Goal: Complete application form: Complete application form

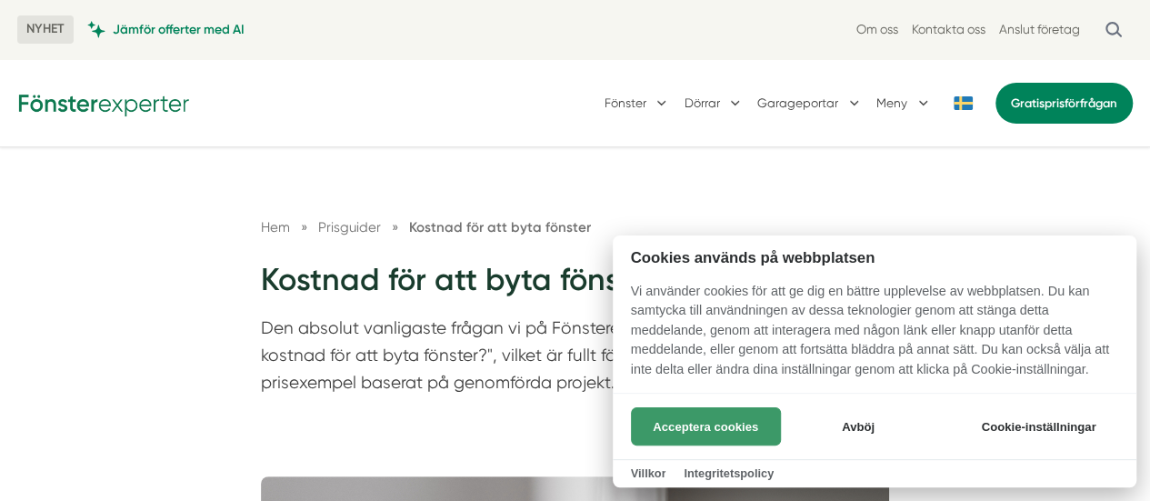
click at [733, 417] on button "Acceptera cookies" at bounding box center [706, 426] width 150 height 38
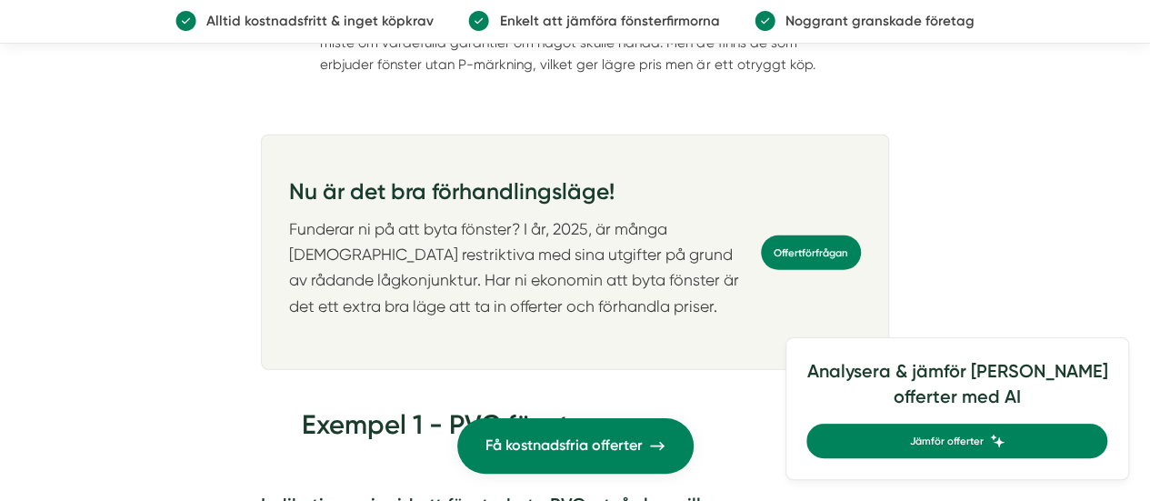
scroll to position [2168, 0]
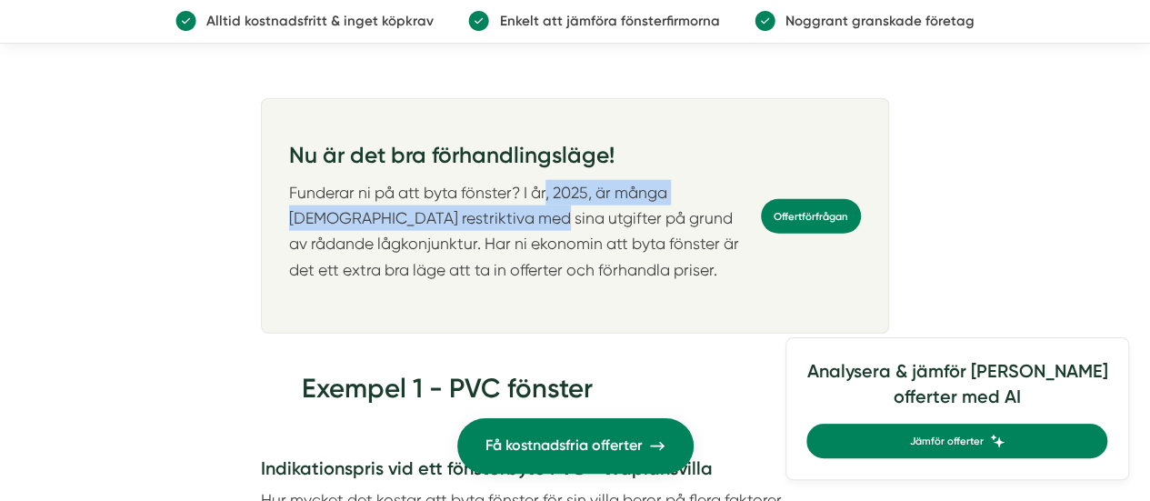
drag, startPoint x: 460, startPoint y: 214, endPoint x: 547, endPoint y: 203, distance: 87.9
click at [547, 203] on p "Funderar ni på att byta fönster? I år, 2025, är många svenskar restriktiva med …" at bounding box center [514, 231] width 451 height 103
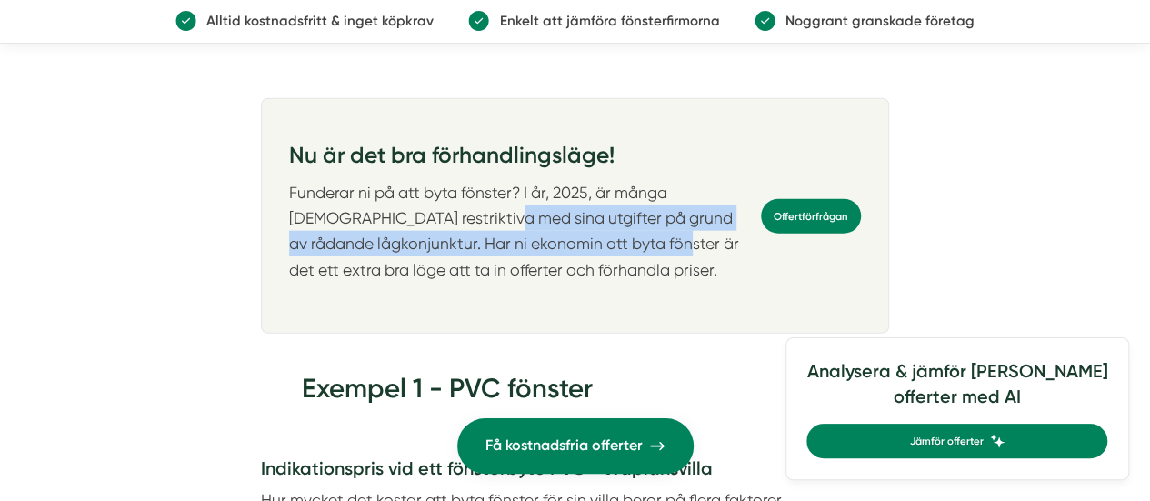
drag, startPoint x: 427, startPoint y: 226, endPoint x: 671, endPoint y: 254, distance: 245.1
click at [671, 254] on p "Funderar ni på att byta fönster? I år, 2025, är många svenskar restriktiva med …" at bounding box center [514, 231] width 451 height 103
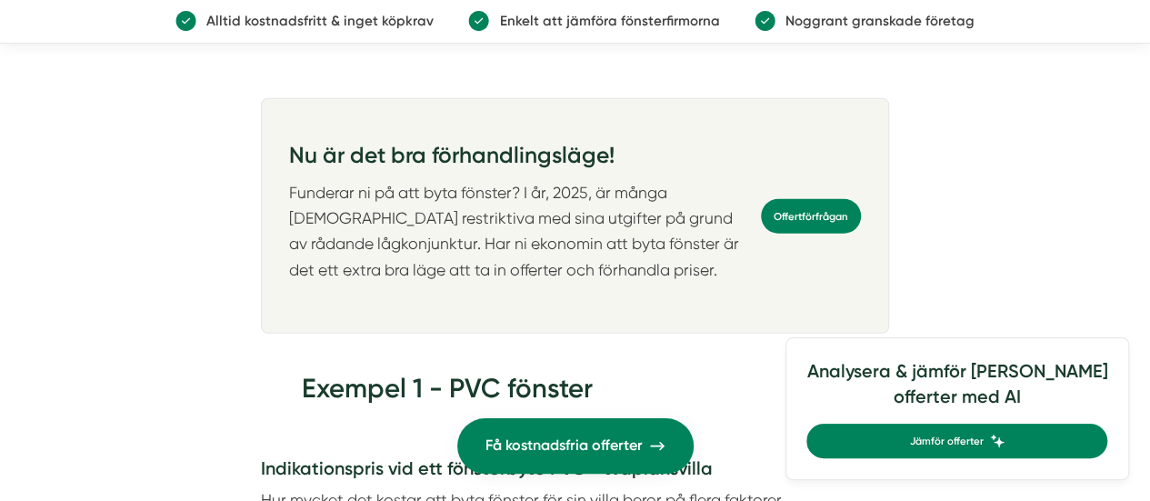
click at [693, 256] on p "Funderar ni på att byta fönster? I år, 2025, är många svenskar restriktiva med …" at bounding box center [514, 231] width 451 height 103
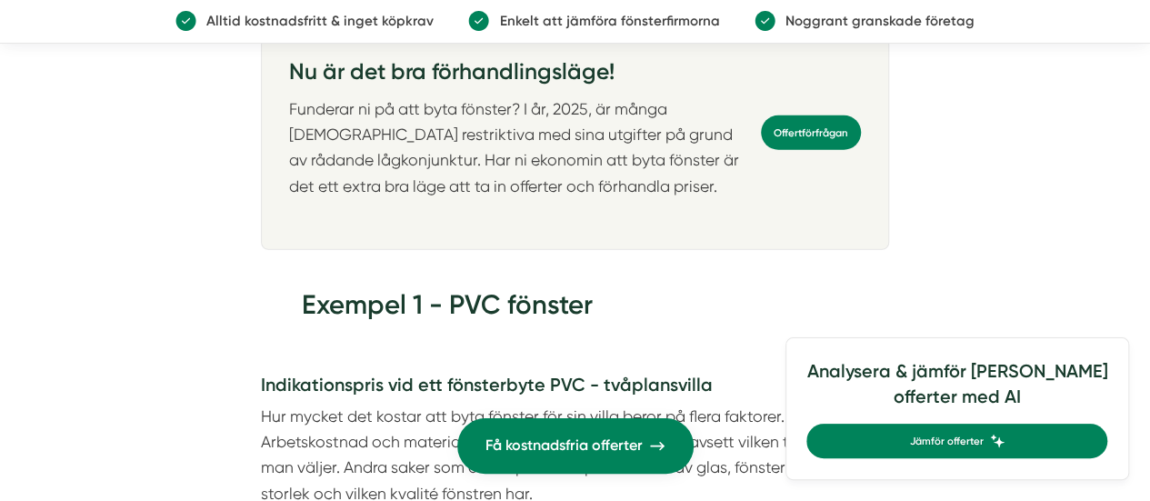
scroll to position [2253, 0]
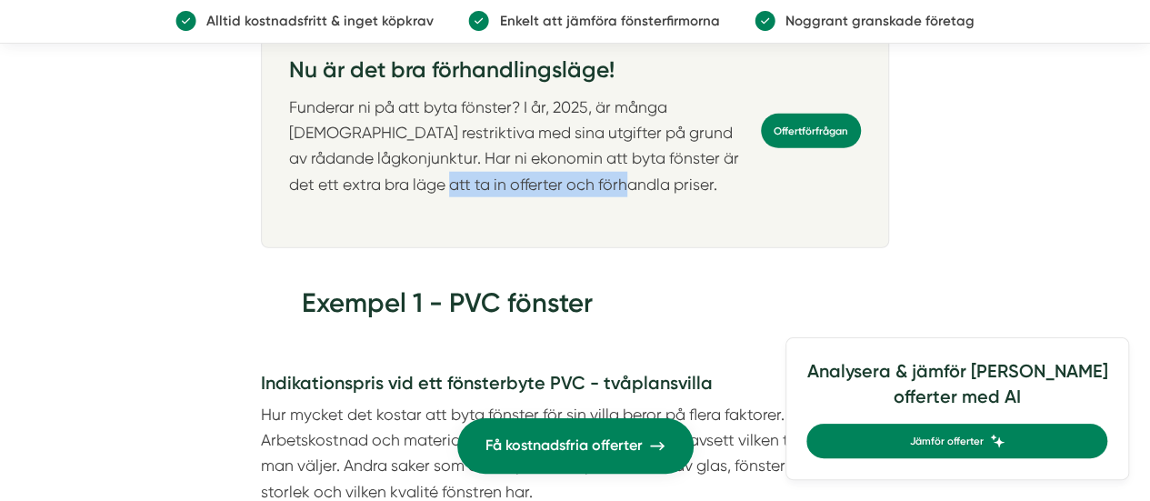
drag, startPoint x: 462, startPoint y: 189, endPoint x: 648, endPoint y: 183, distance: 186.4
click at [648, 183] on p "Funderar ni på att byta fönster? I år, 2025, är många svenskar restriktiva med …" at bounding box center [514, 146] width 451 height 103
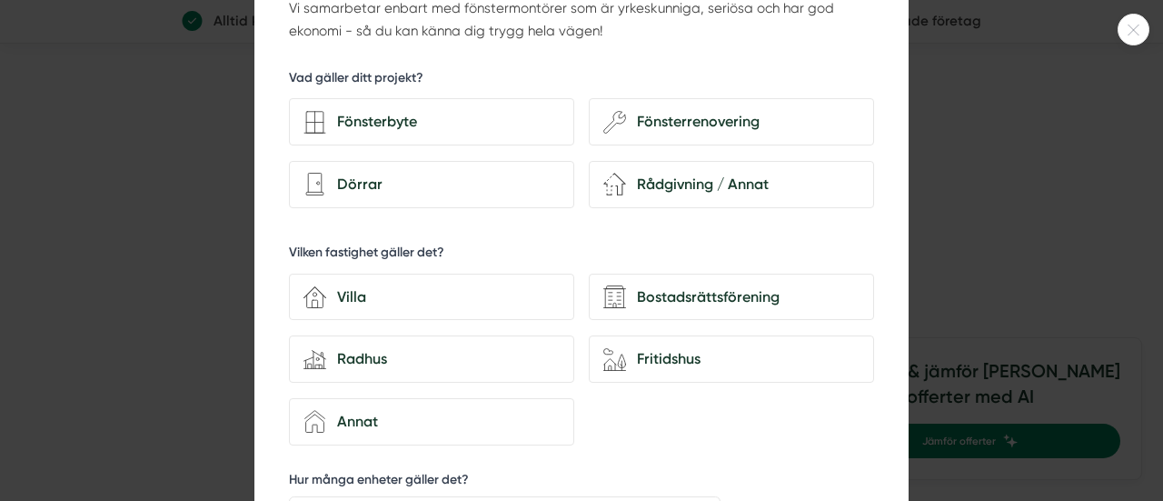
scroll to position [95, 0]
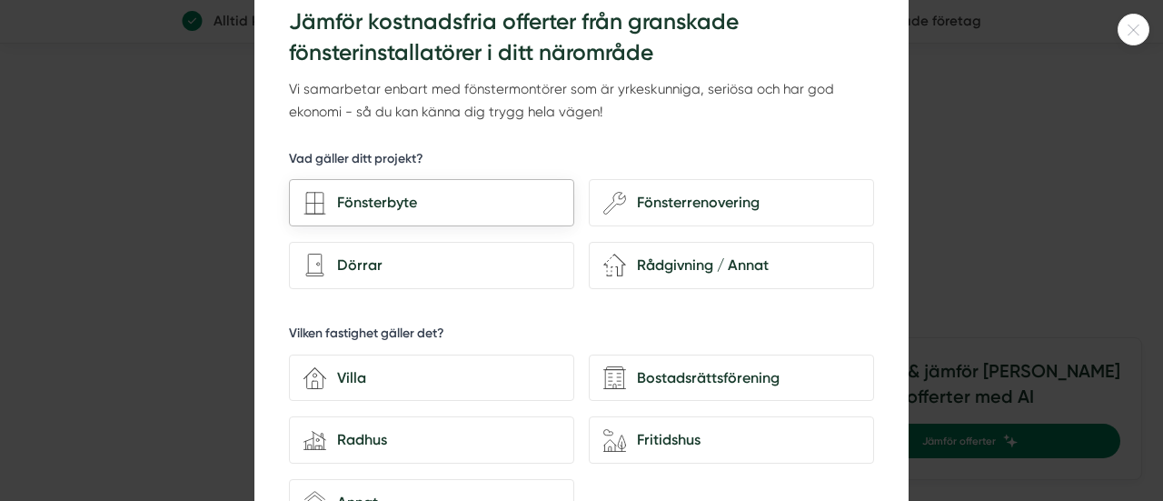
click at [384, 202] on div "Fönsterbyte" at bounding box center [443, 203] width 234 height 24
click at [0, 0] on input "Fönsterbyte" at bounding box center [0, 0] width 0 height 0
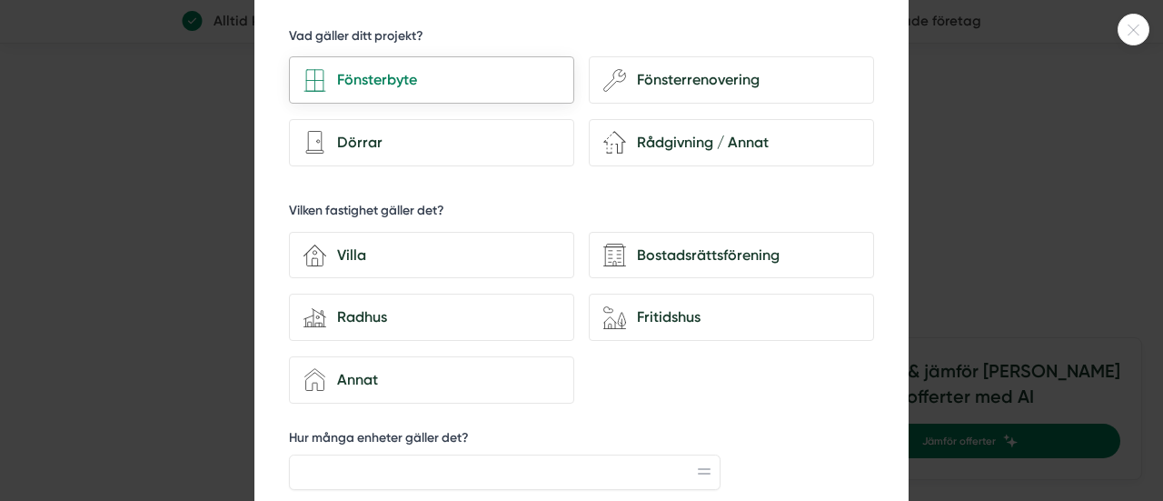
scroll to position [218, 0]
click at [378, 254] on div "Villa" at bounding box center [443, 255] width 234 height 24
click at [0, 0] on input "house-3 Villa" at bounding box center [0, 0] width 0 height 0
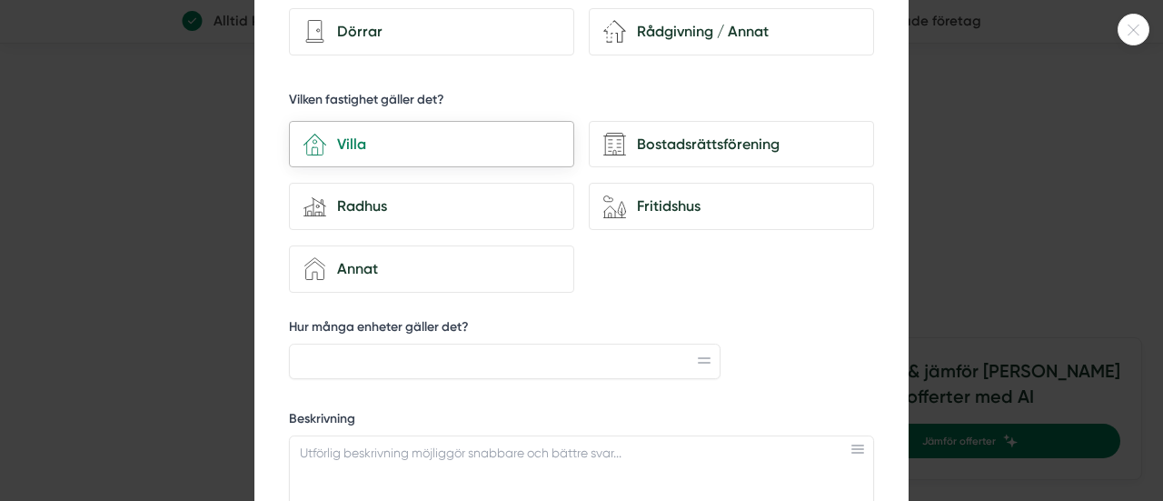
scroll to position [406, 0]
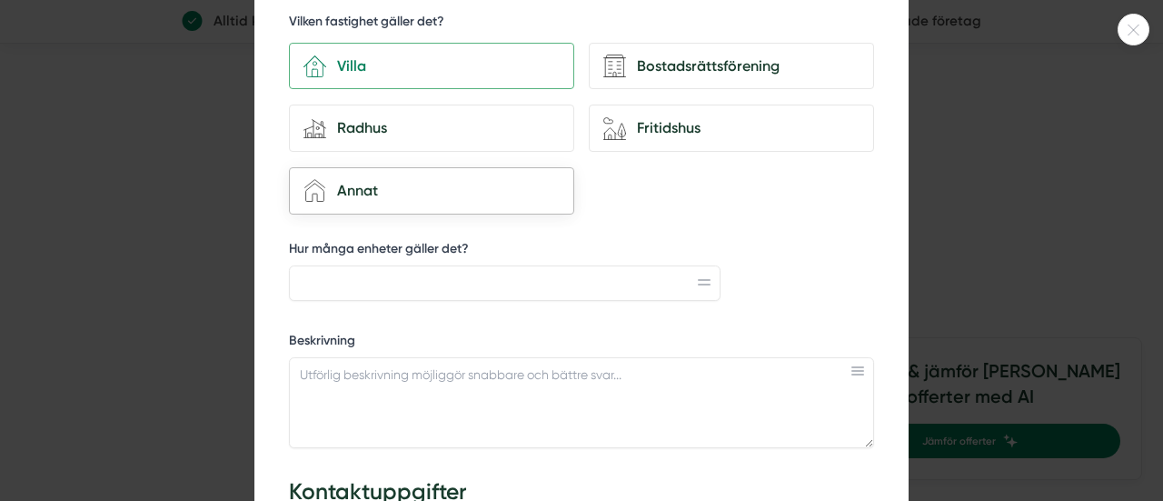
click at [424, 192] on div "Annat" at bounding box center [443, 191] width 234 height 24
click at [0, 0] on input "house-4 Annat" at bounding box center [0, 0] width 0 height 0
click at [407, 116] on div "Radhus" at bounding box center [443, 128] width 234 height 24
click at [0, 0] on input "house-modern Radhus" at bounding box center [0, 0] width 0 height 0
click at [434, 61] on div "Villa" at bounding box center [443, 67] width 234 height 24
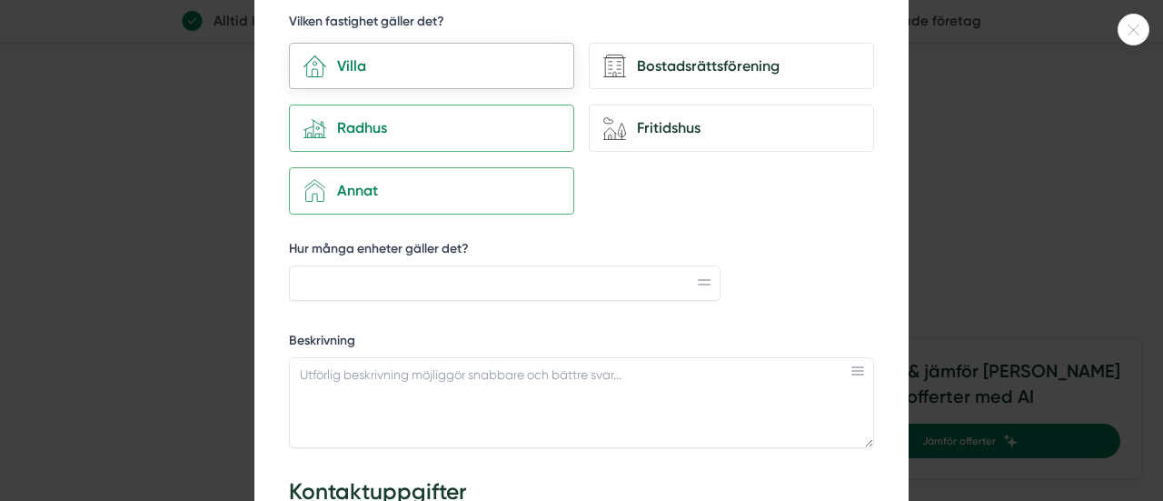
click at [0, 0] on input "house-3 Villa" at bounding box center [0, 0] width 0 height 0
click at [431, 188] on div "Annat" at bounding box center [443, 191] width 234 height 24
click at [0, 0] on input "house-4 Annat" at bounding box center [0, 0] width 0 height 0
click at [523, 195] on div "Annat" at bounding box center [443, 191] width 234 height 24
click at [0, 0] on input "house-4 Annat" at bounding box center [0, 0] width 0 height 0
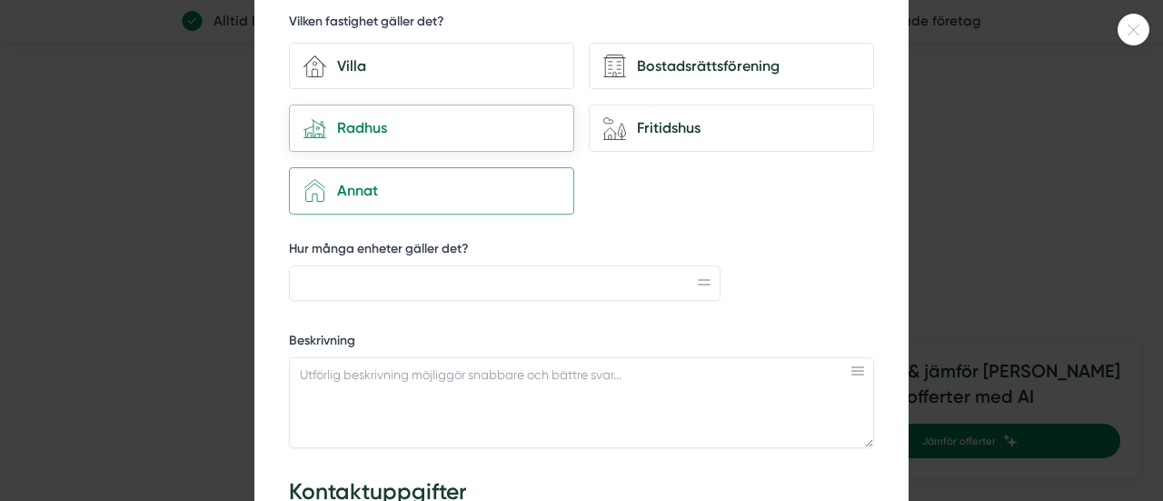
click at [436, 125] on div "Radhus" at bounding box center [443, 128] width 234 height 24
click at [0, 0] on input "house-modern Radhus" at bounding box center [0, 0] width 0 height 0
click at [463, 280] on input "Hur många enheter gäller det?" at bounding box center [505, 282] width 432 height 35
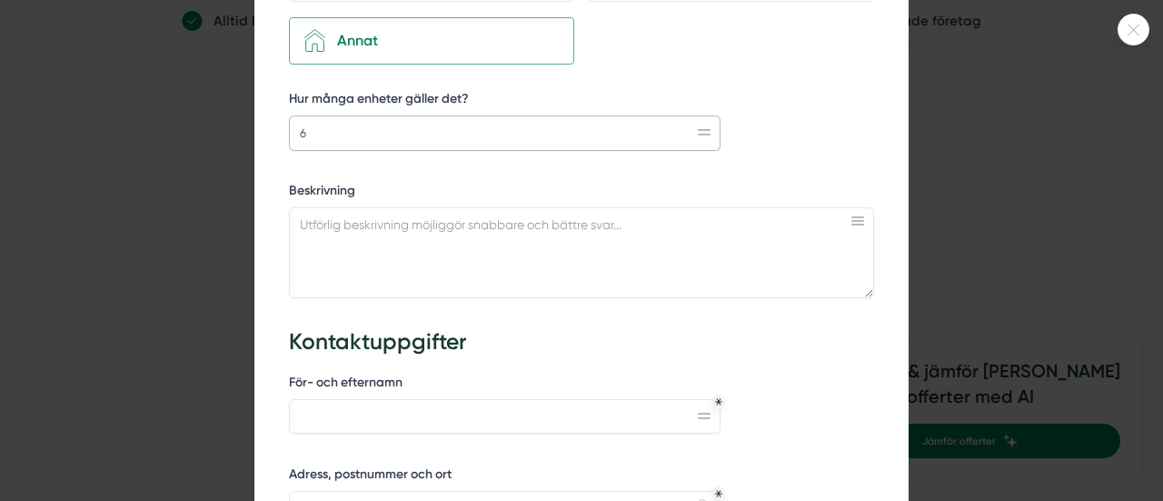
scroll to position [559, 0]
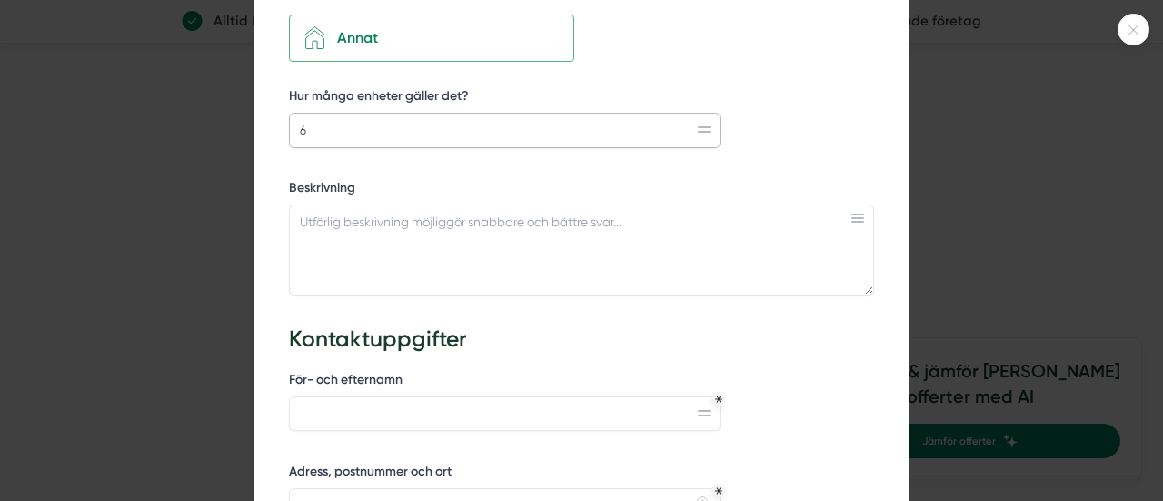
type input "6"
click at [463, 299] on div "Beskrivning" at bounding box center [581, 244] width 585 height 131
click at [459, 243] on textarea "Beskrivning" at bounding box center [581, 249] width 585 height 91
type textarea "V"
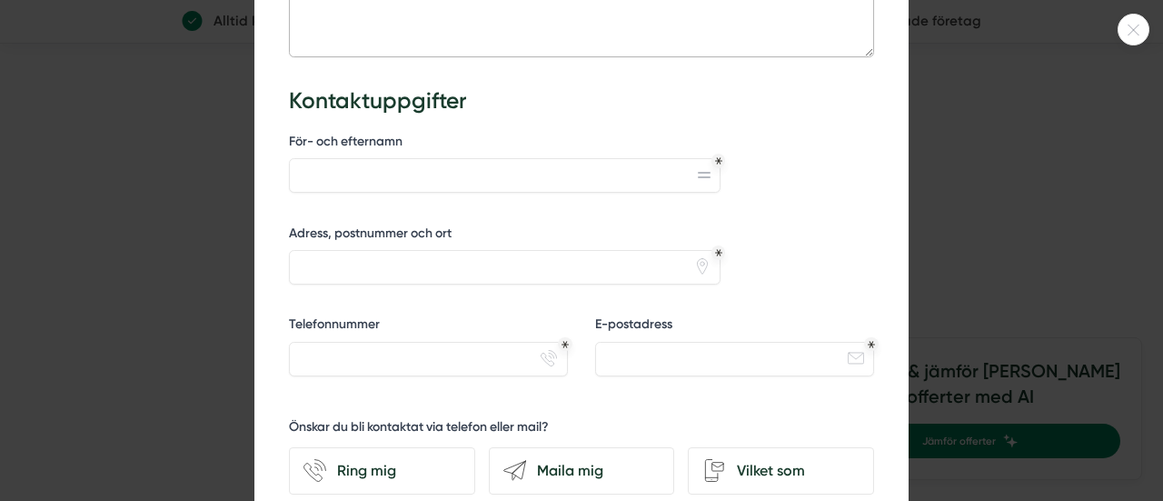
scroll to position [798, 0]
type textarea "Vill byta 6 fönster i olika storlekar"
click at [465, 172] on input "För- och efternamn" at bounding box center [505, 174] width 432 height 35
type input "Jakop A"
click at [432, 249] on input "Adress, postnummer och ort" at bounding box center [505, 266] width 432 height 35
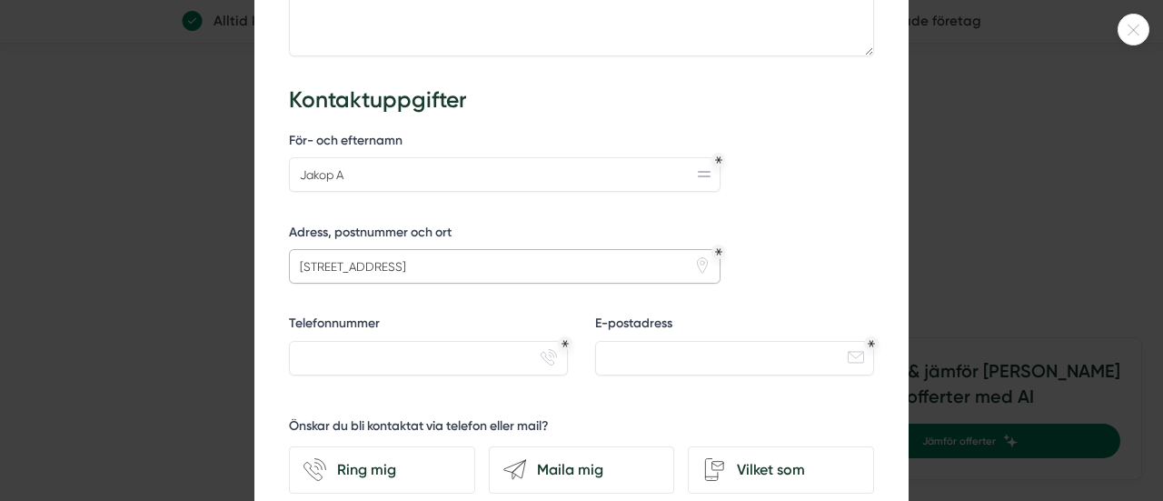
type input "norrskogsvägen 25"
click at [411, 368] on input "Telefonnummer" at bounding box center [428, 358] width 279 height 35
type input "0739087002"
click at [605, 353] on input "E-postadress" at bounding box center [734, 358] width 279 height 35
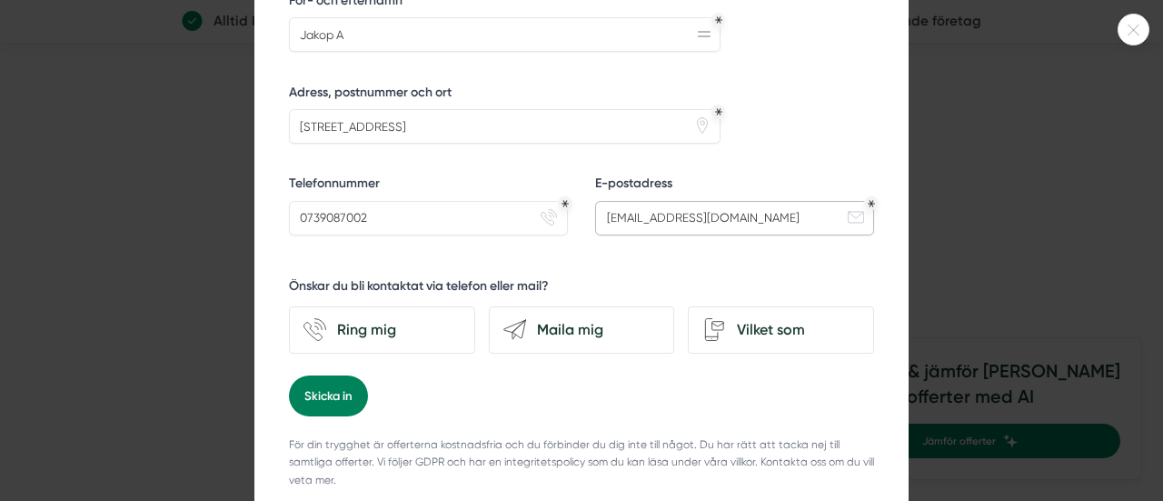
scroll to position [942, 0]
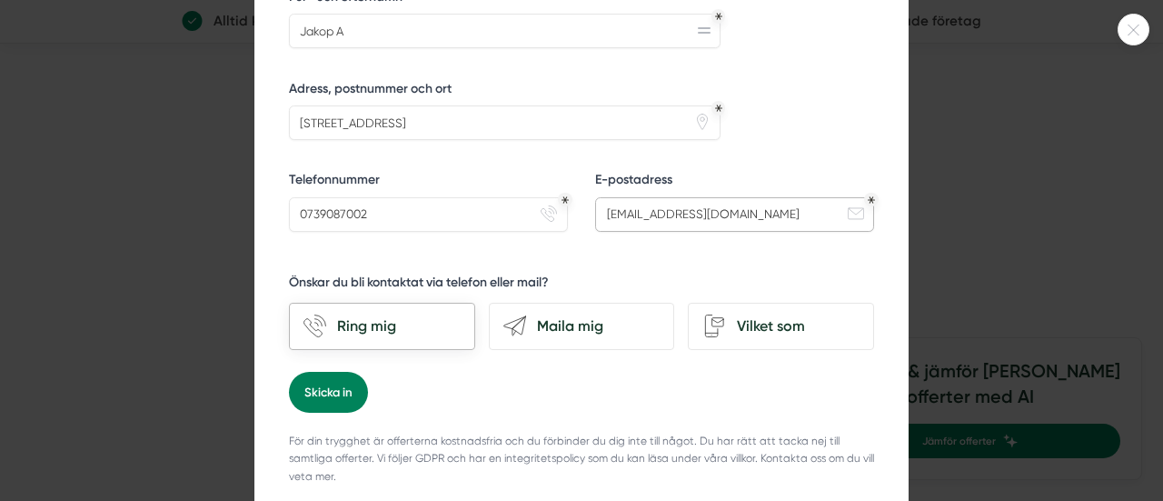
type input "jacke_1989@hotmail.com"
click at [351, 324] on div "Ring mig" at bounding box center [393, 326] width 134 height 24
click at [0, 0] on input "phone-actions-ring Ring mig" at bounding box center [0, 0] width 0 height 0
click at [694, 315] on div "Vilket som" at bounding box center [781, 326] width 186 height 47
click at [0, 0] on input "Vilket som" at bounding box center [0, 0] width 0 height 0
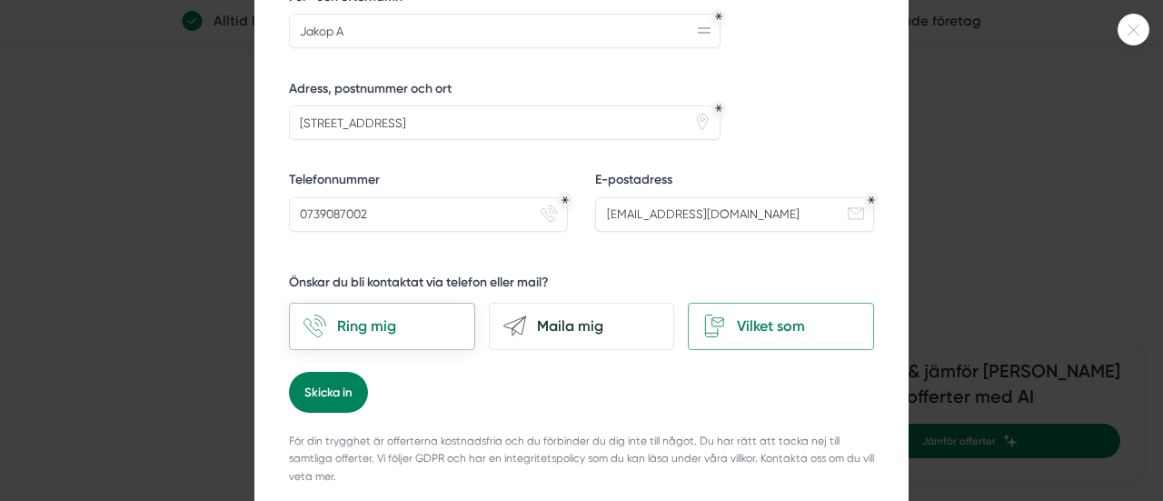
click at [378, 320] on div "Ring mig" at bounding box center [393, 326] width 134 height 24
click at [0, 0] on input "phone-actions-ring Ring mig" at bounding box center [0, 0] width 0 height 0
click at [574, 314] on div "Maila mig" at bounding box center [593, 326] width 134 height 24
click at [0, 0] on input "send-email Maila mig" at bounding box center [0, 0] width 0 height 0
click at [726, 314] on div "Vilket som" at bounding box center [793, 326] width 134 height 24
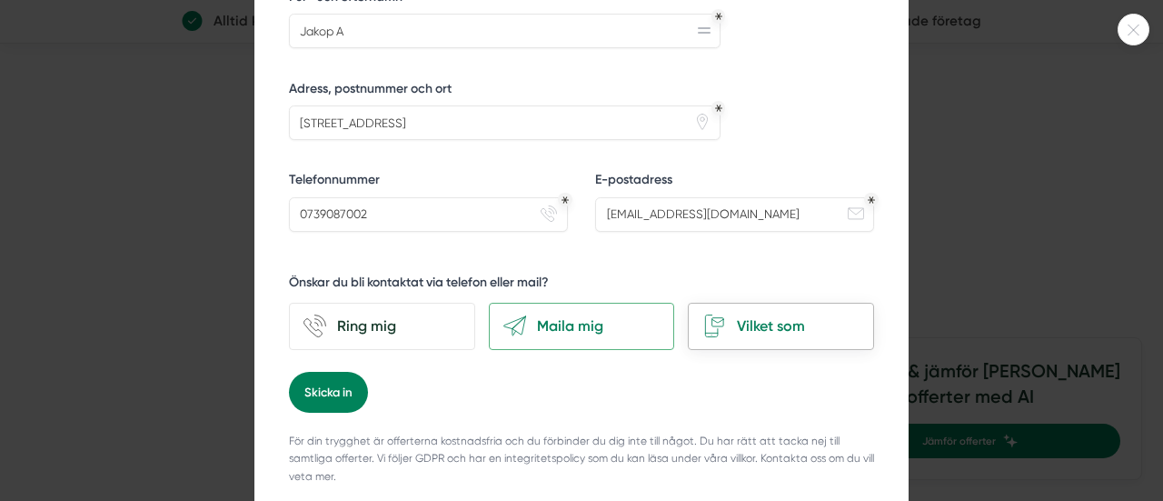
click at [0, 0] on input "Vilket som" at bounding box center [0, 0] width 0 height 0
click at [309, 394] on button "Skicka in" at bounding box center [328, 392] width 79 height 41
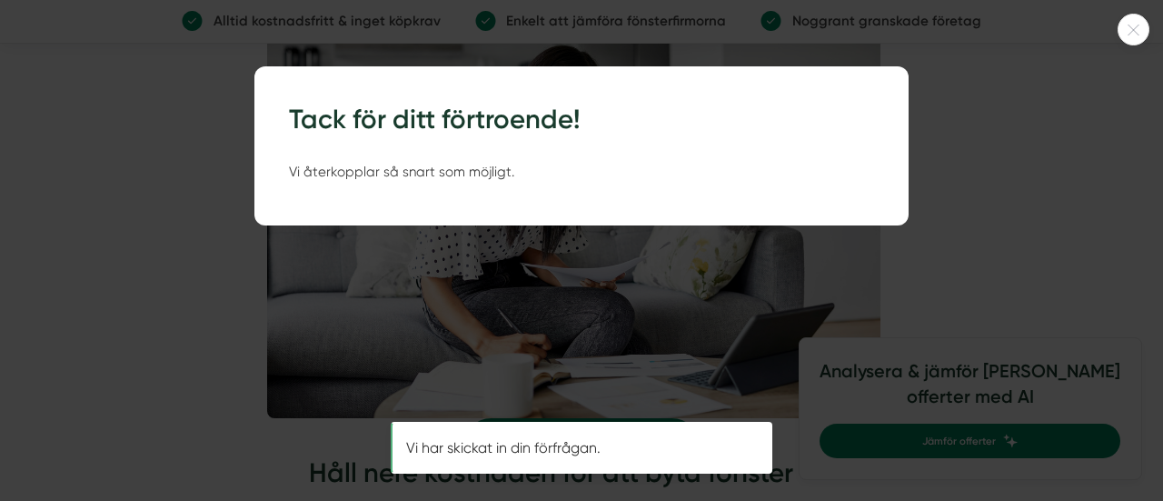
scroll to position [0, 0]
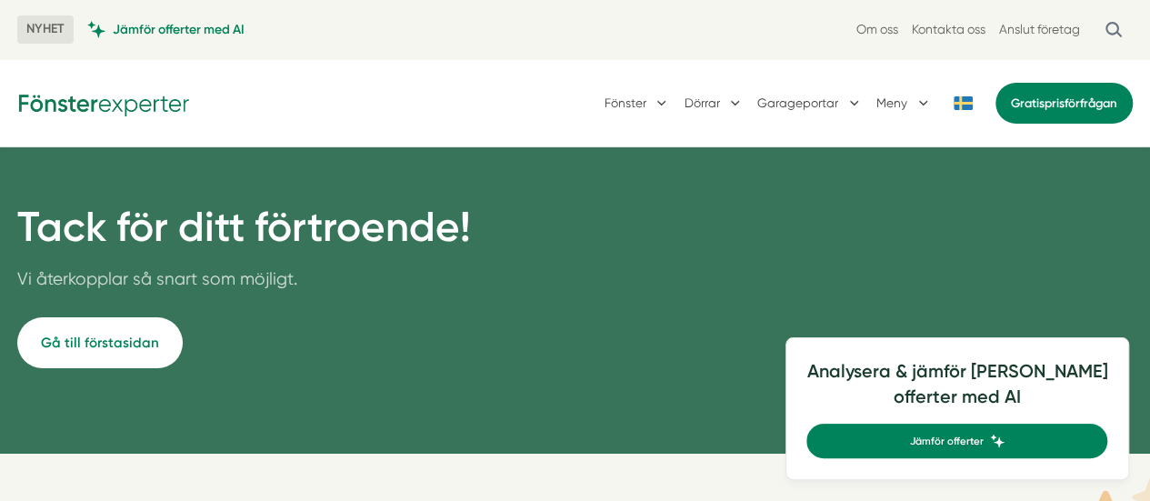
click at [684, 411] on div "Tack för ditt förtroende! Vi återkopplar så snart som möjligt. Gå till förstasi…" at bounding box center [575, 300] width 1150 height 306
click at [659, 96] on button "Fönster" at bounding box center [637, 102] width 66 height 45
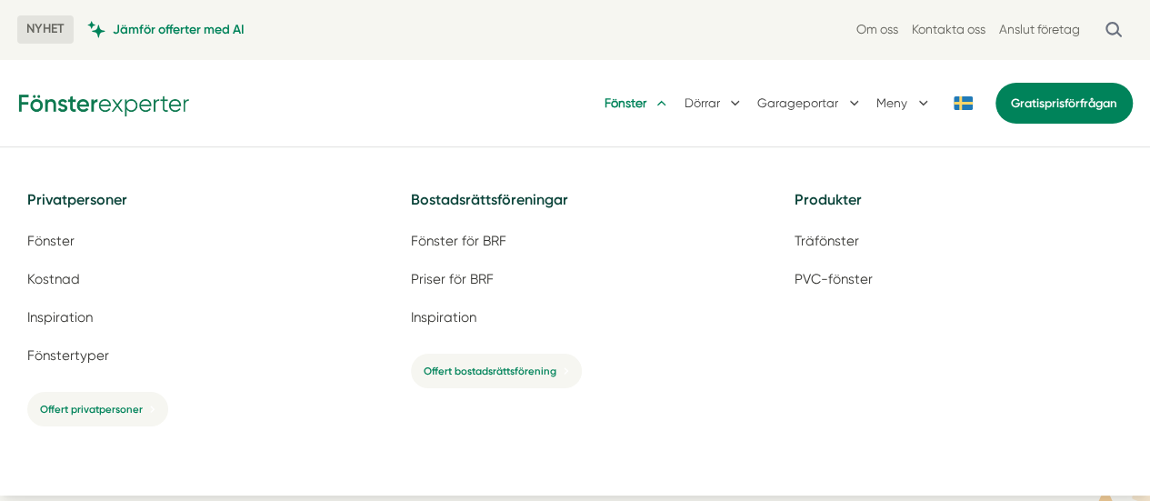
click at [659, 96] on button "Fönster" at bounding box center [637, 102] width 66 height 45
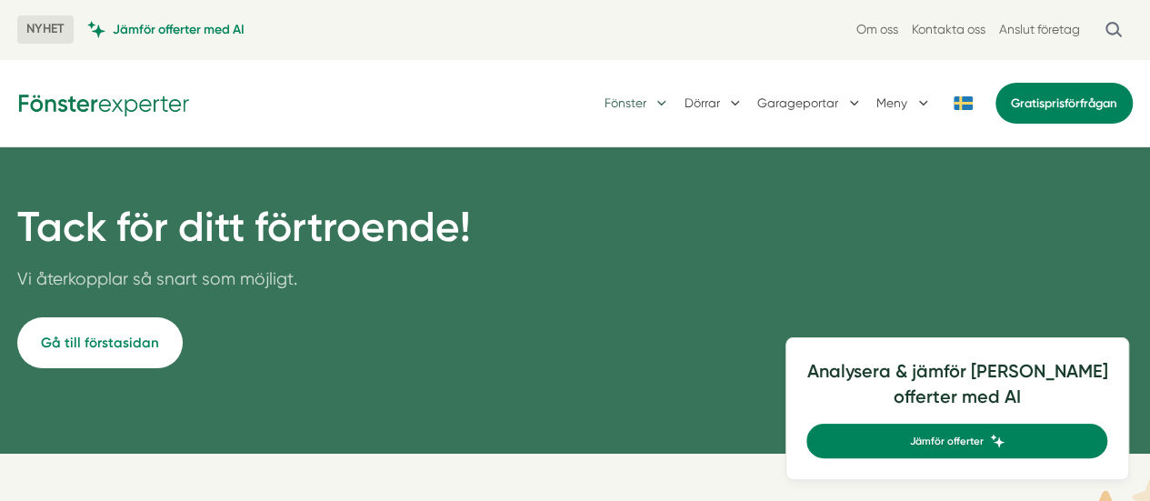
click at [659, 101] on button "Fönster" at bounding box center [637, 102] width 66 height 45
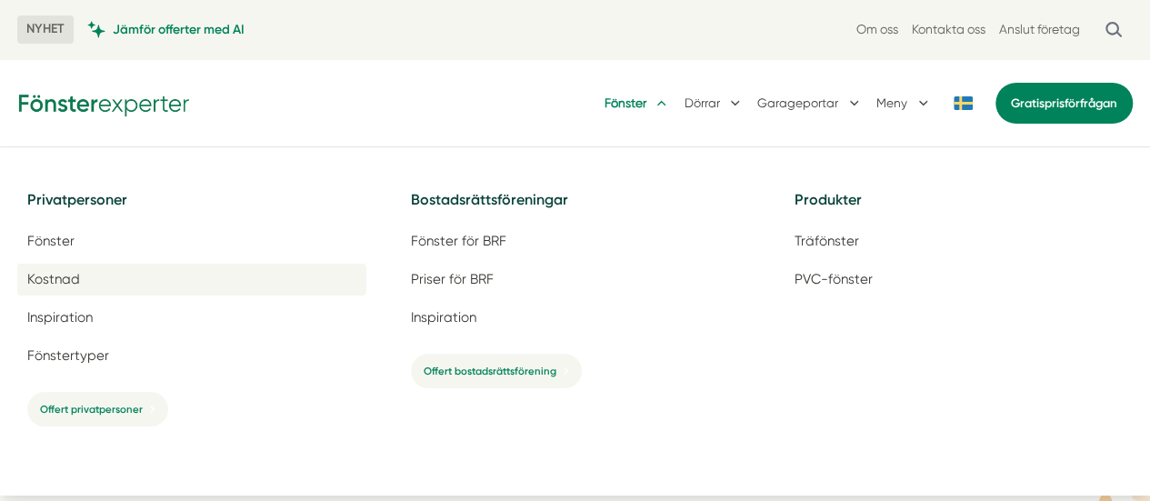
click at [56, 286] on span "Kostnad" at bounding box center [53, 279] width 53 height 17
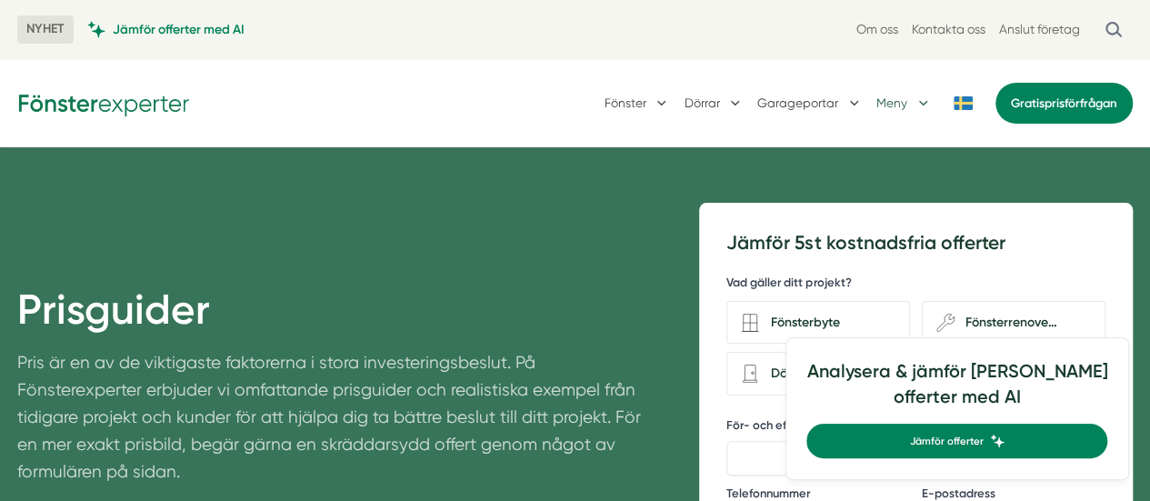
click at [912, 103] on button "Meny" at bounding box center [903, 102] width 55 height 45
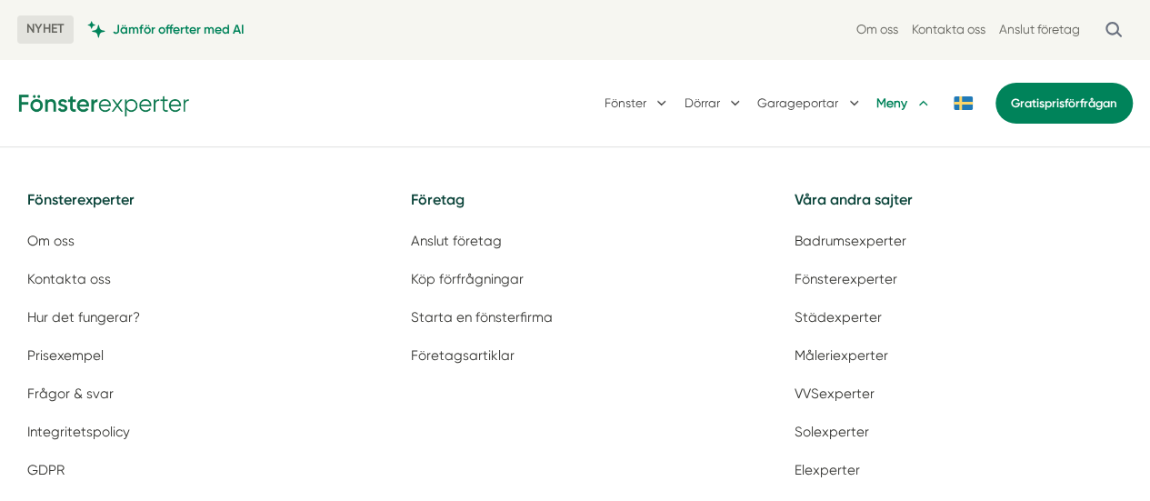
click at [912, 103] on button "Meny" at bounding box center [903, 102] width 55 height 45
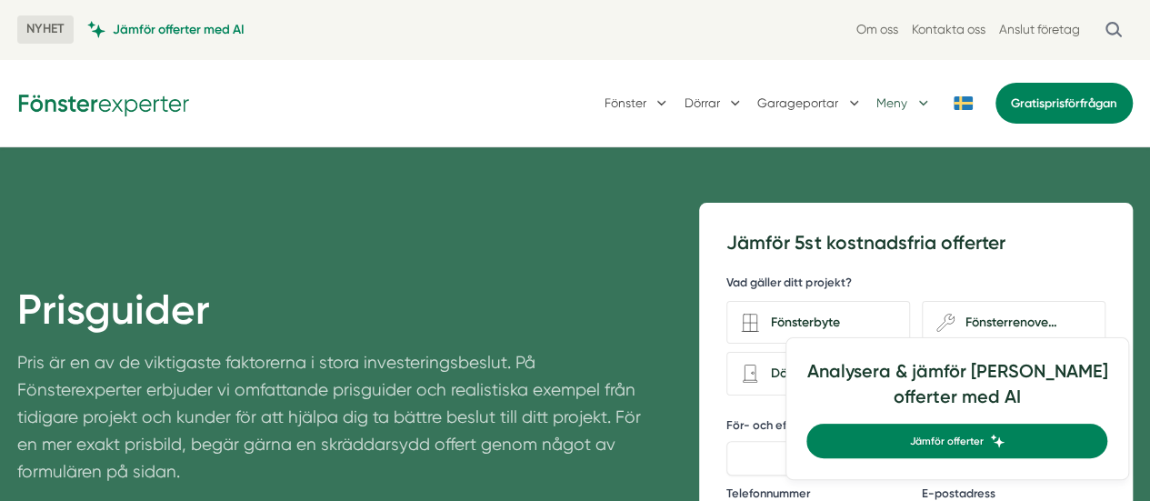
click at [912, 103] on button "Meny" at bounding box center [903, 102] width 55 height 45
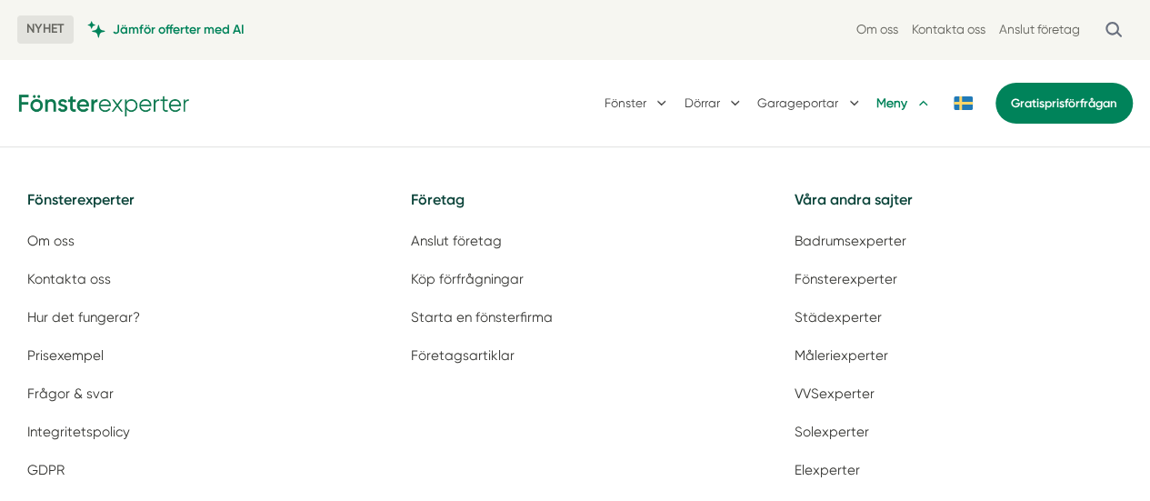
click at [113, 171] on div "Fönsterexperter Om oss Kontakta oss Hur det fungerar? Prisexempel Frågor & svar…" at bounding box center [574, 468] width 1115 height 643
click at [53, 104] on img at bounding box center [103, 102] width 173 height 28
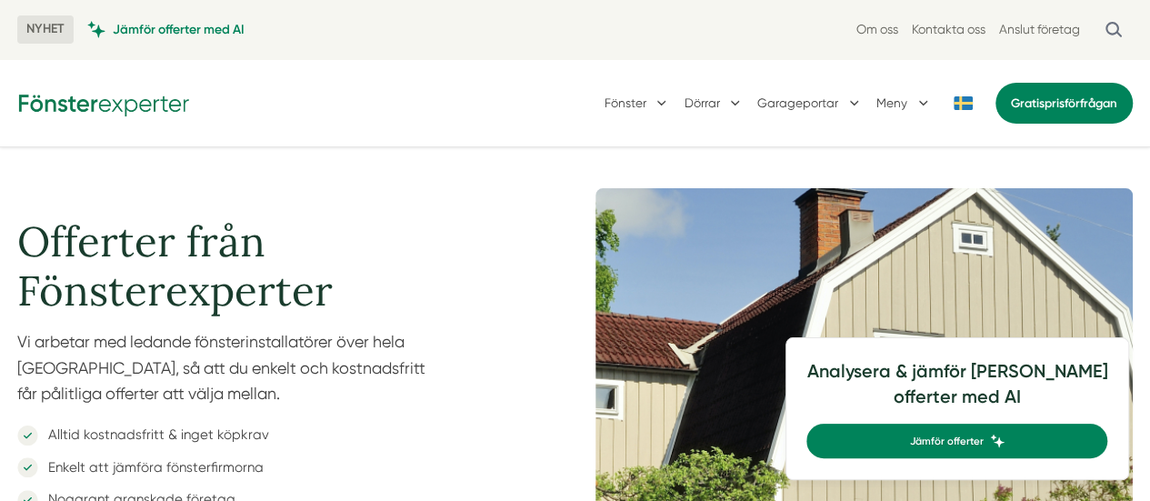
click at [53, 104] on img at bounding box center [103, 102] width 173 height 28
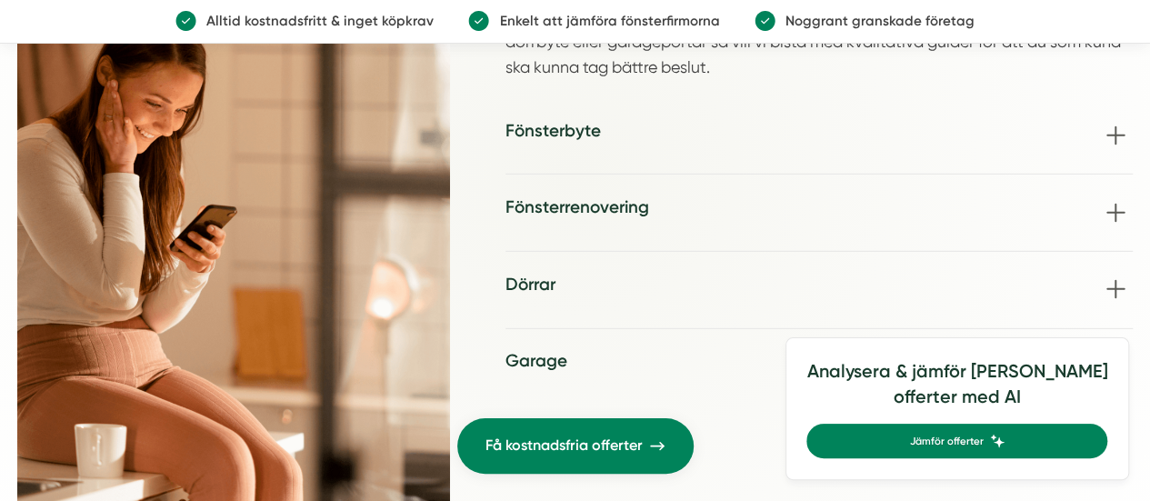
scroll to position [2522, 0]
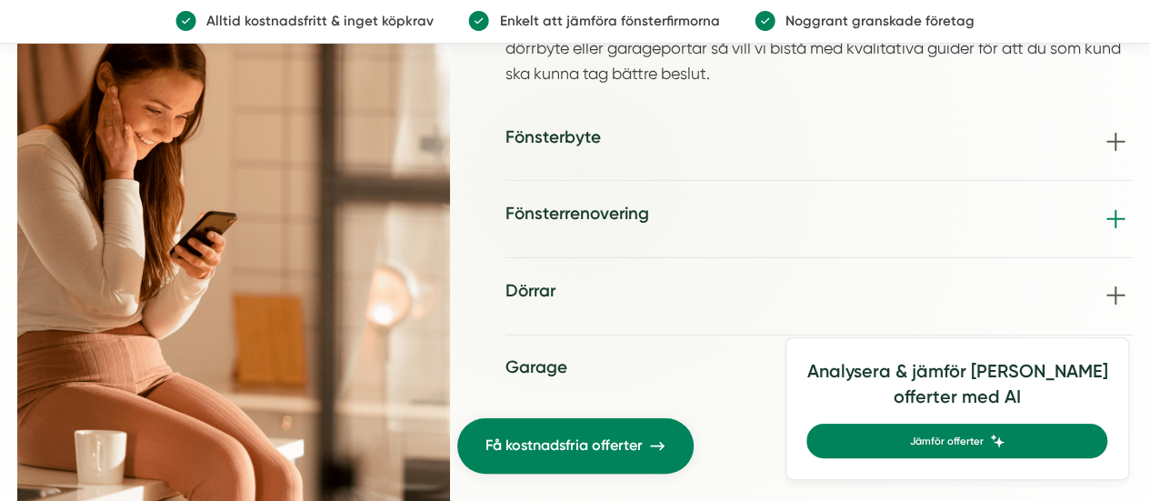
click at [588, 202] on h3 "Fönsterrenovering" at bounding box center [577, 214] width 144 height 25
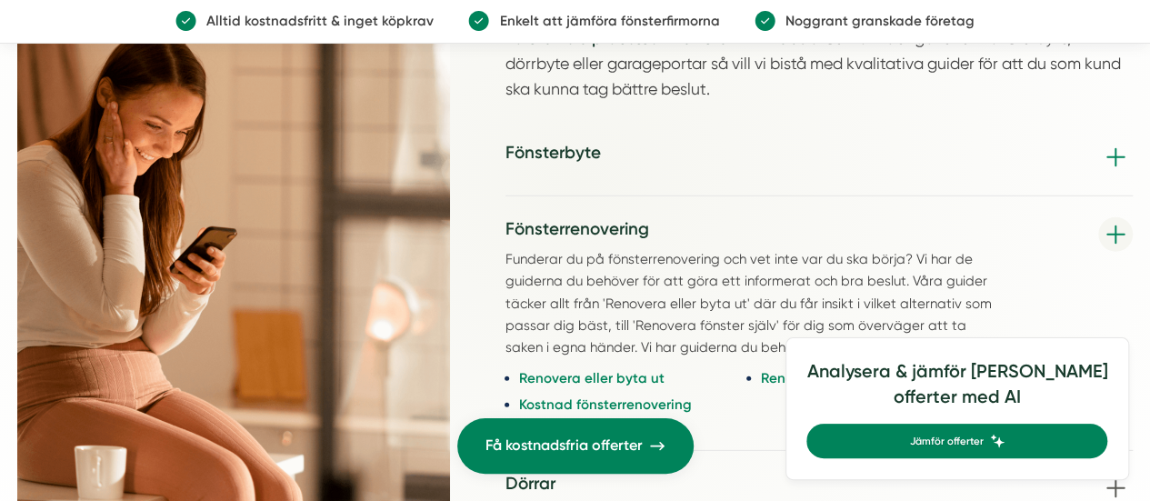
click at [582, 141] on h3 "Fönsterbyte" at bounding box center [552, 153] width 95 height 25
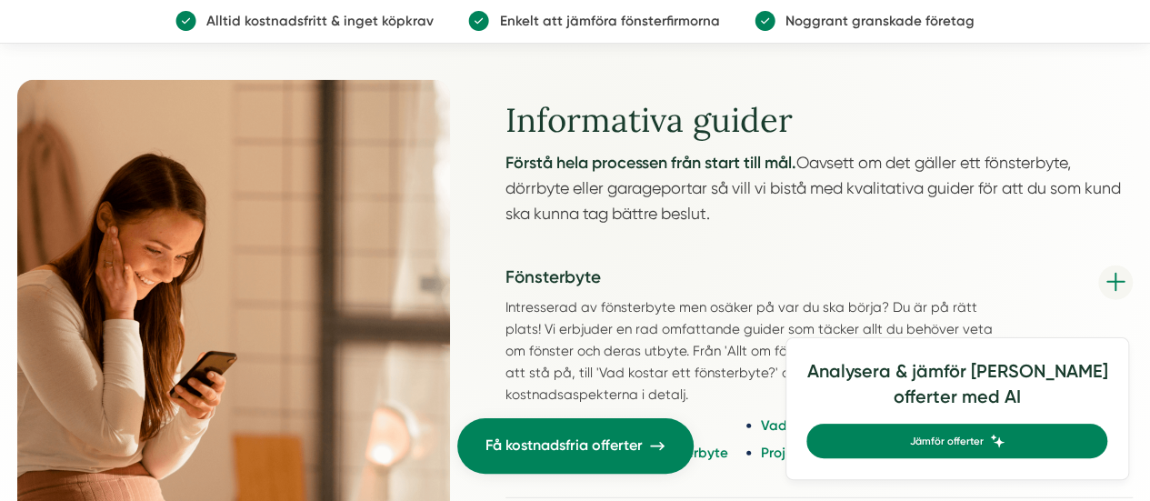
click at [561, 265] on h3 "Fönsterbyte" at bounding box center [753, 277] width 497 height 25
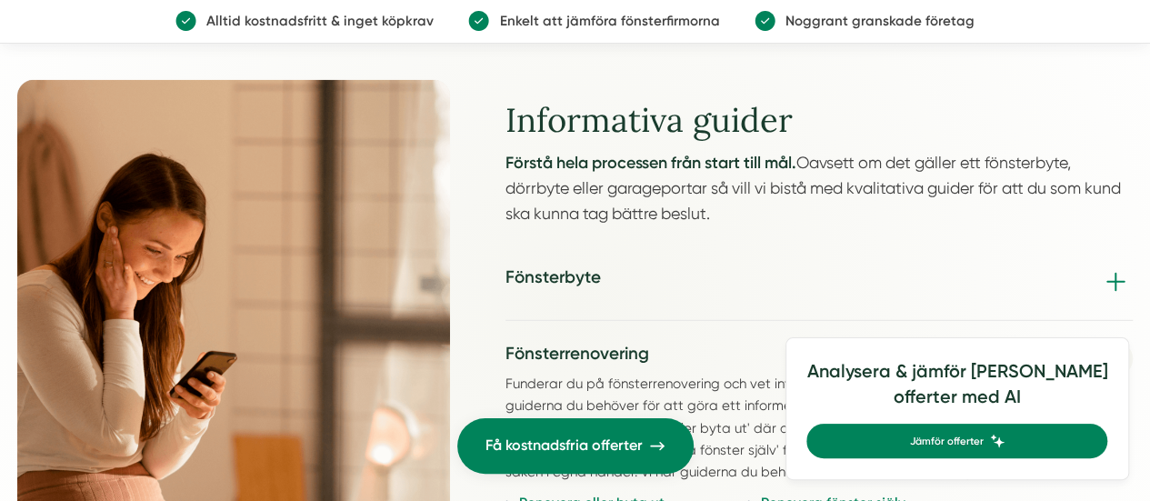
scroll to position [2506, 0]
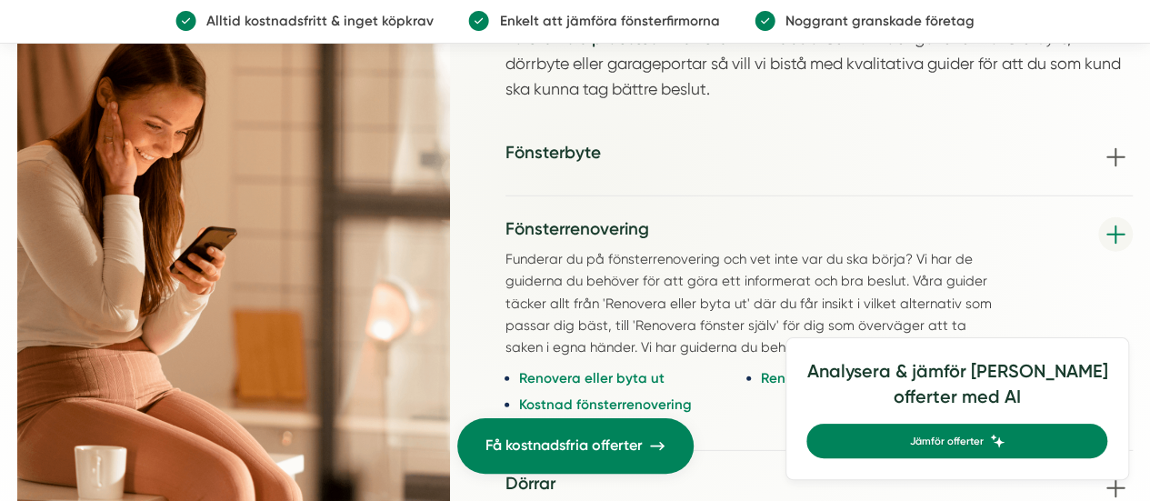
click at [570, 217] on h3 "Fönsterrenovering" at bounding box center [753, 229] width 497 height 25
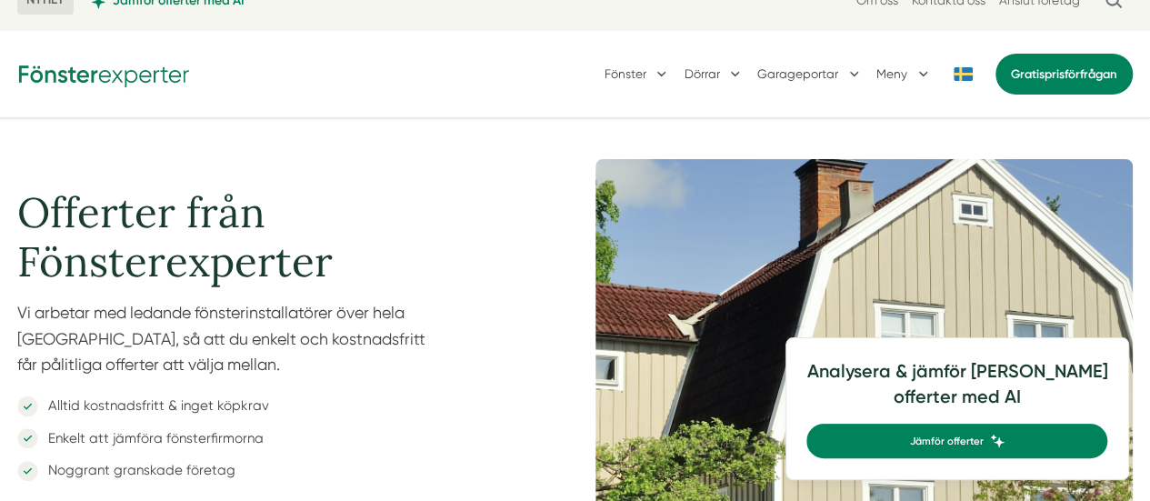
scroll to position [0, 0]
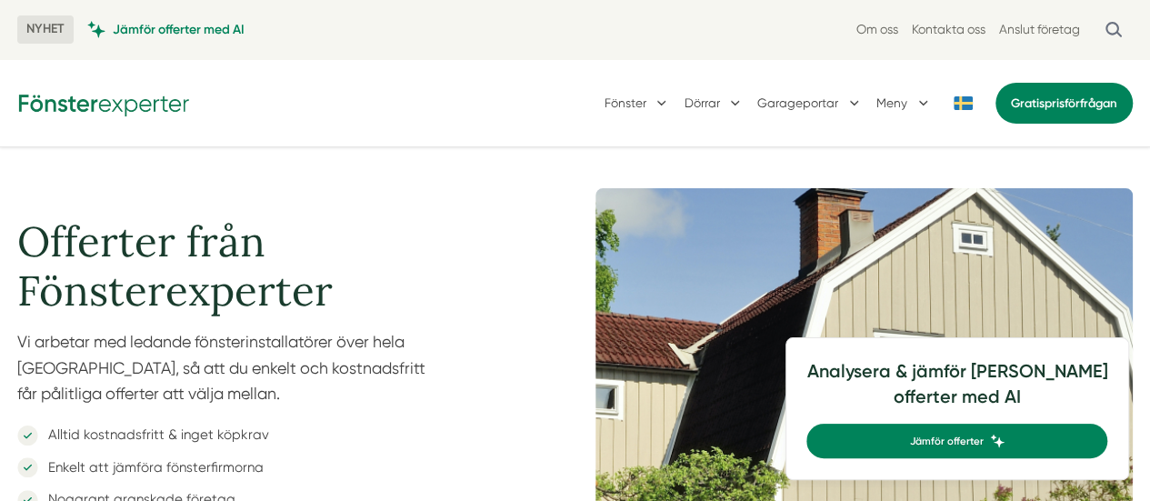
click at [174, 115] on img at bounding box center [103, 102] width 173 height 28
